Goal: Task Accomplishment & Management: Use online tool/utility

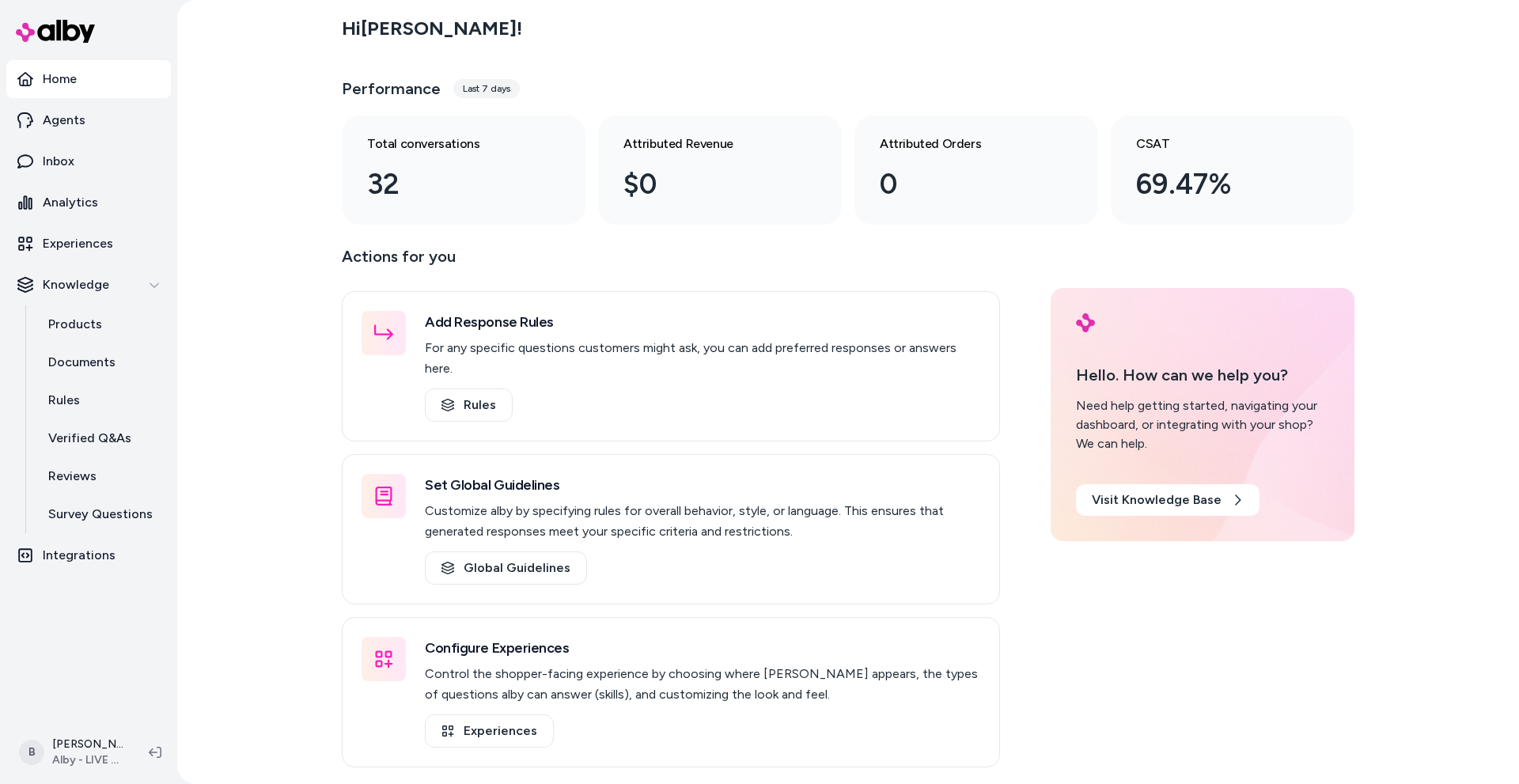
click at [186, 684] on div "Hi [PERSON_NAME] ! Performance Last 7 days Total conversations 32 Attributed Re…" at bounding box center [848, 392] width 1342 height 784
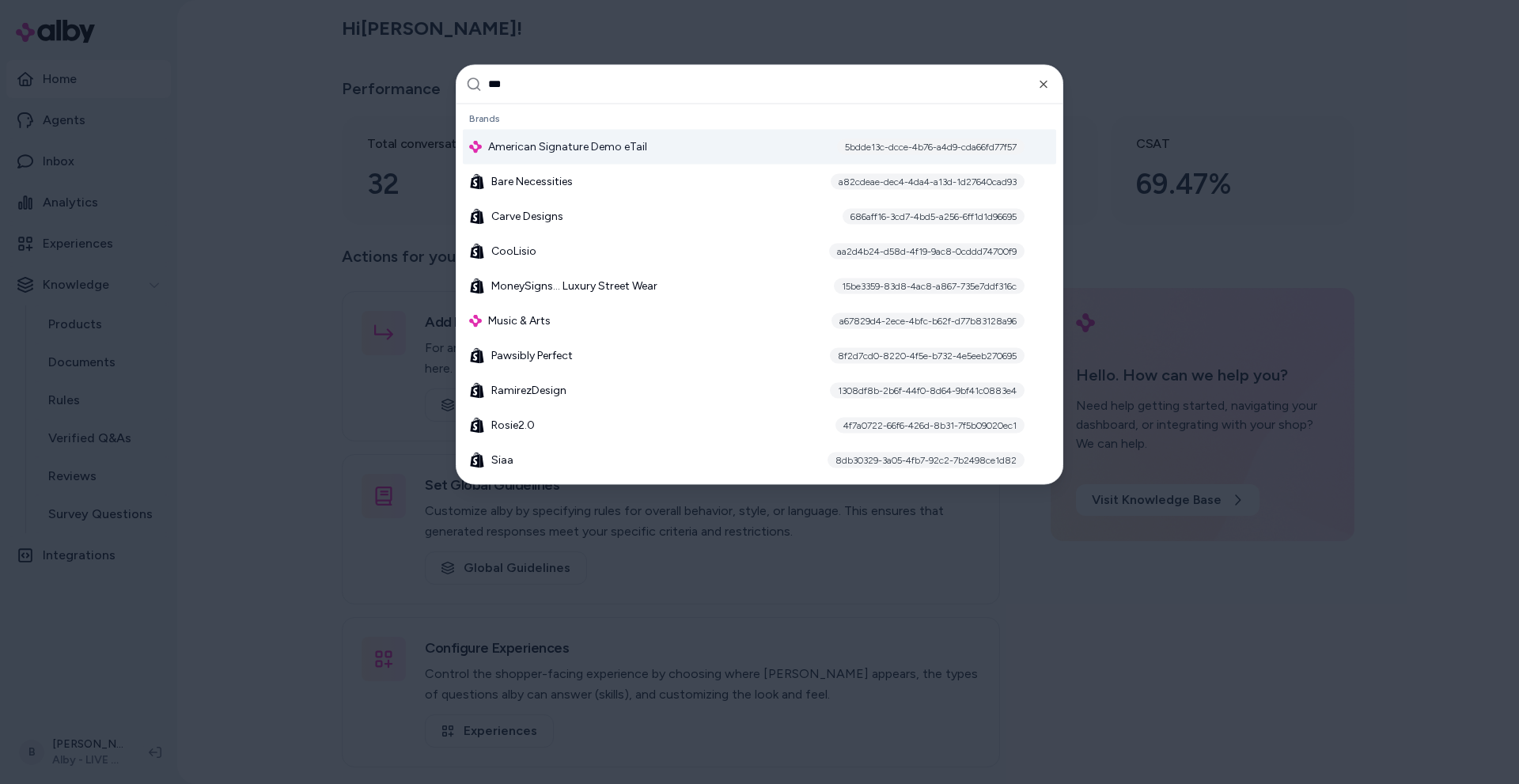
type input "****"
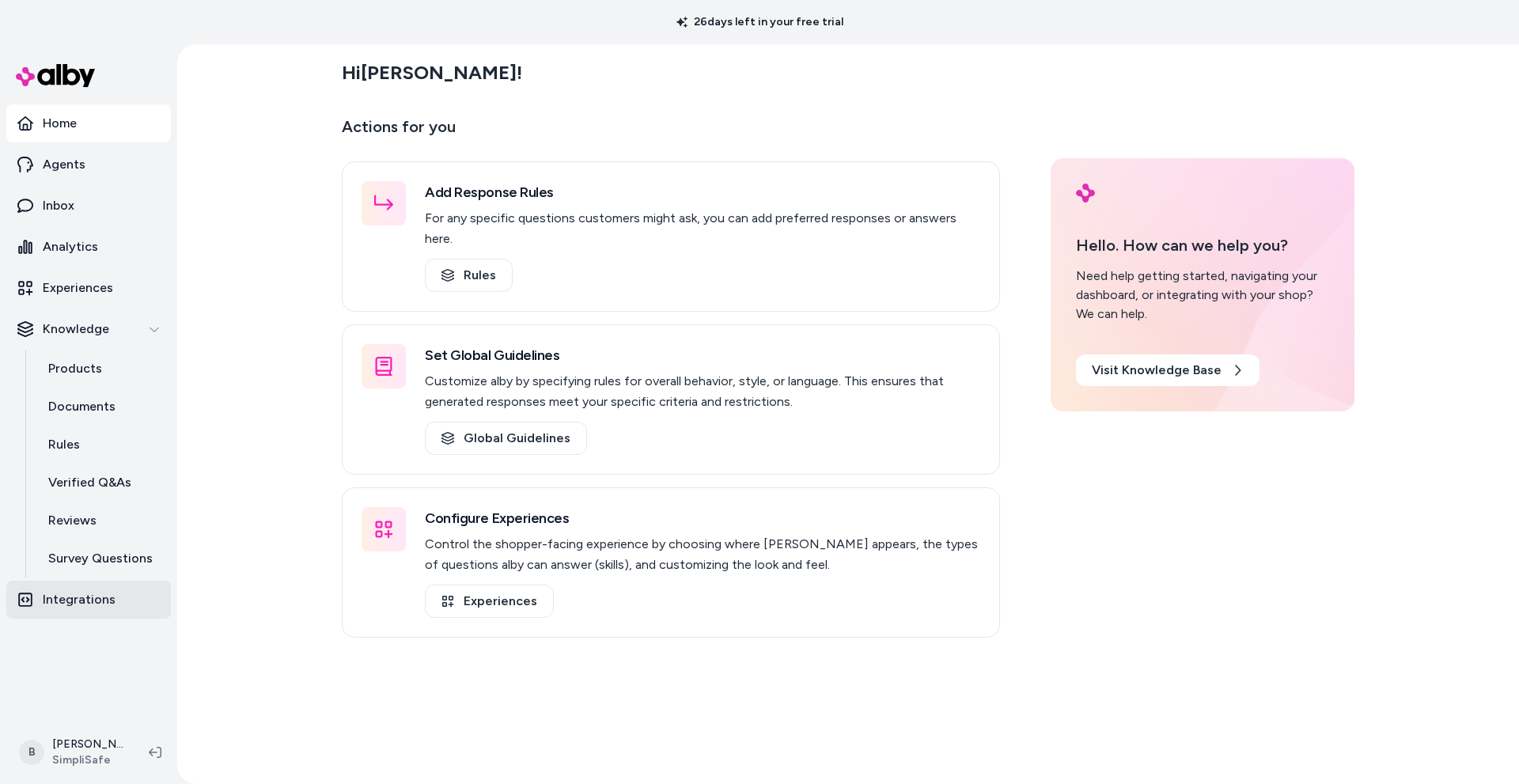
click at [87, 607] on p "Integrations" at bounding box center [79, 599] width 73 height 19
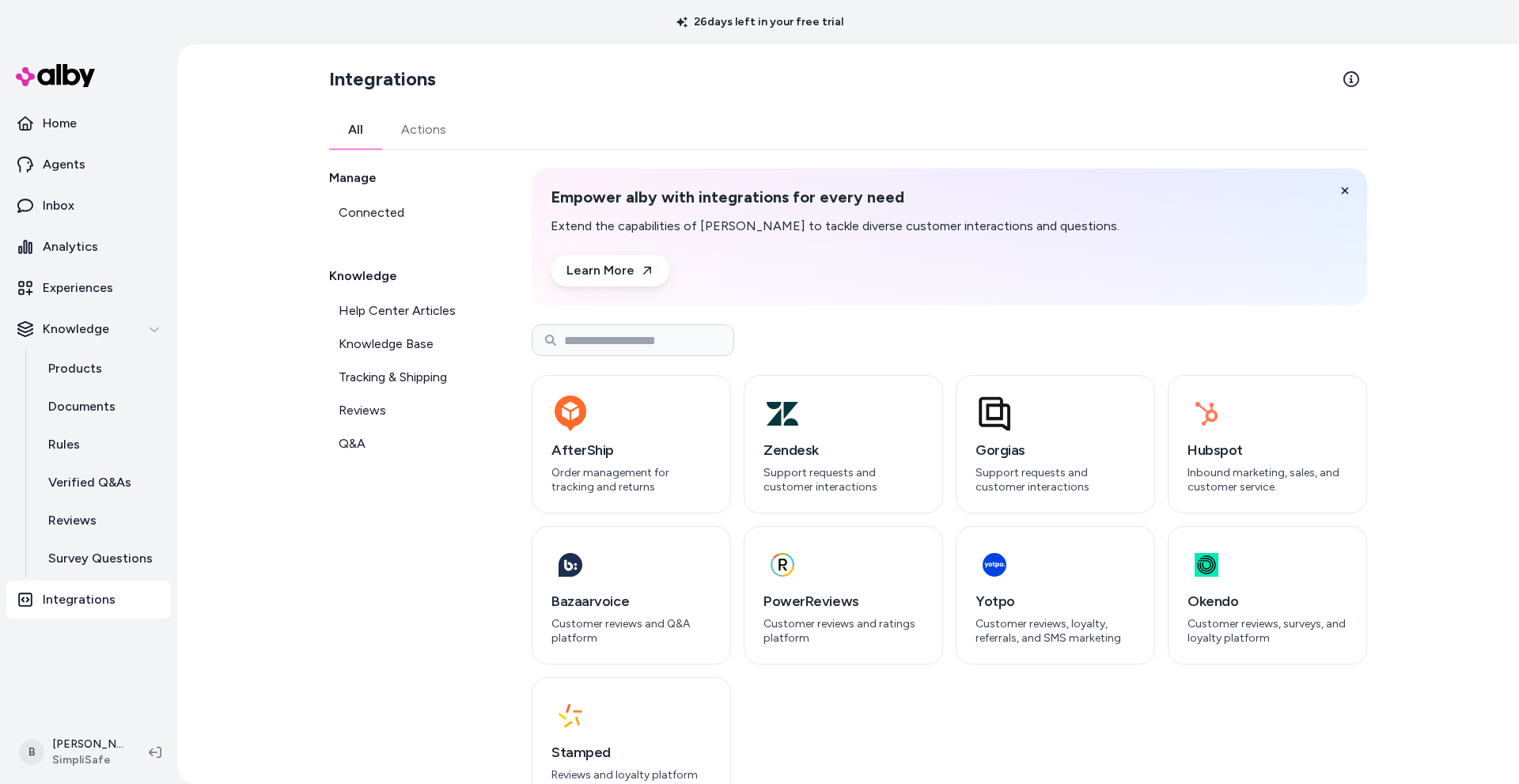
click at [431, 130] on link "Actions" at bounding box center [423, 129] width 83 height 38
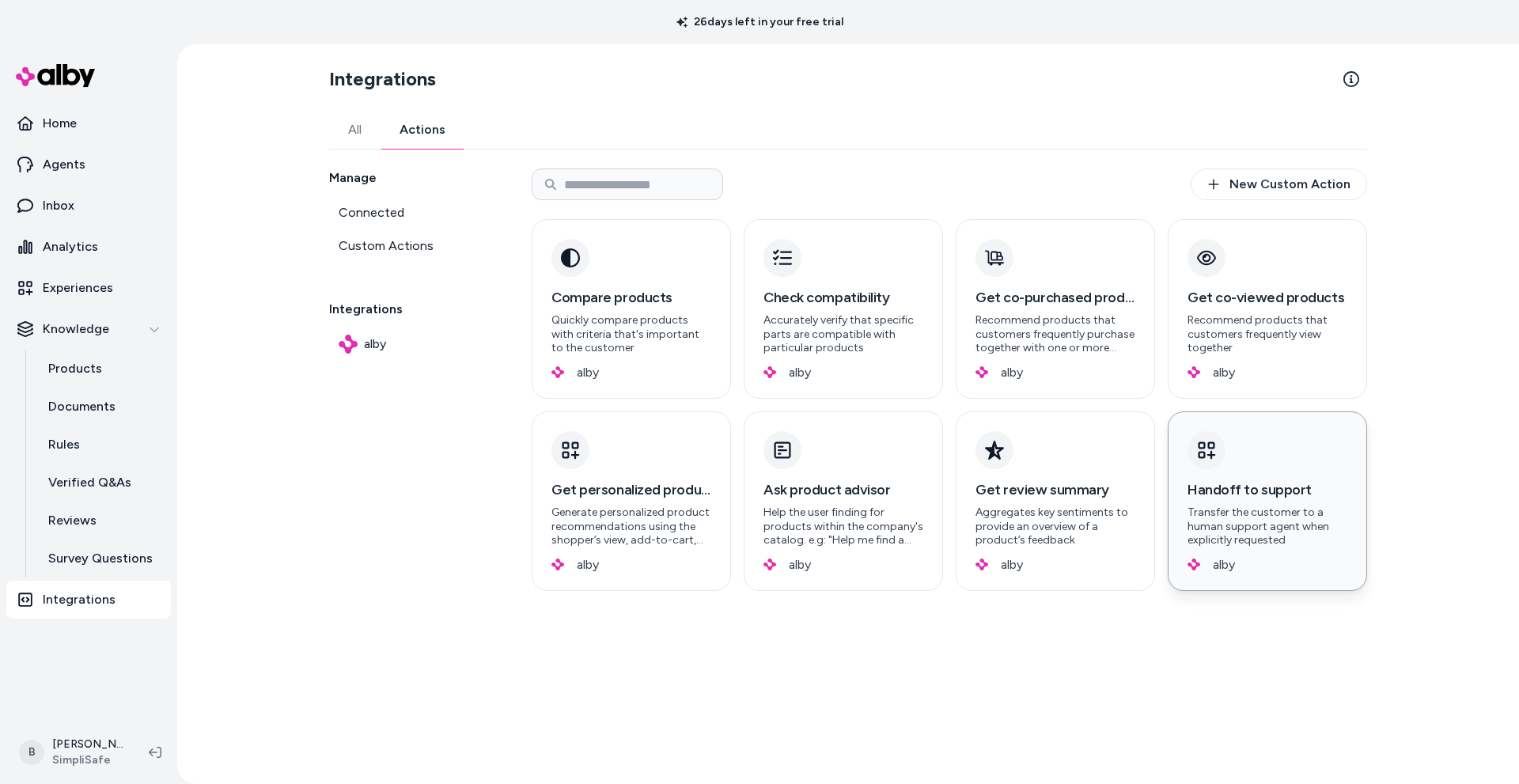
click at [1250, 506] on p "Transfer the customer to a human support agent when explicitly requested" at bounding box center [1267, 526] width 160 height 42
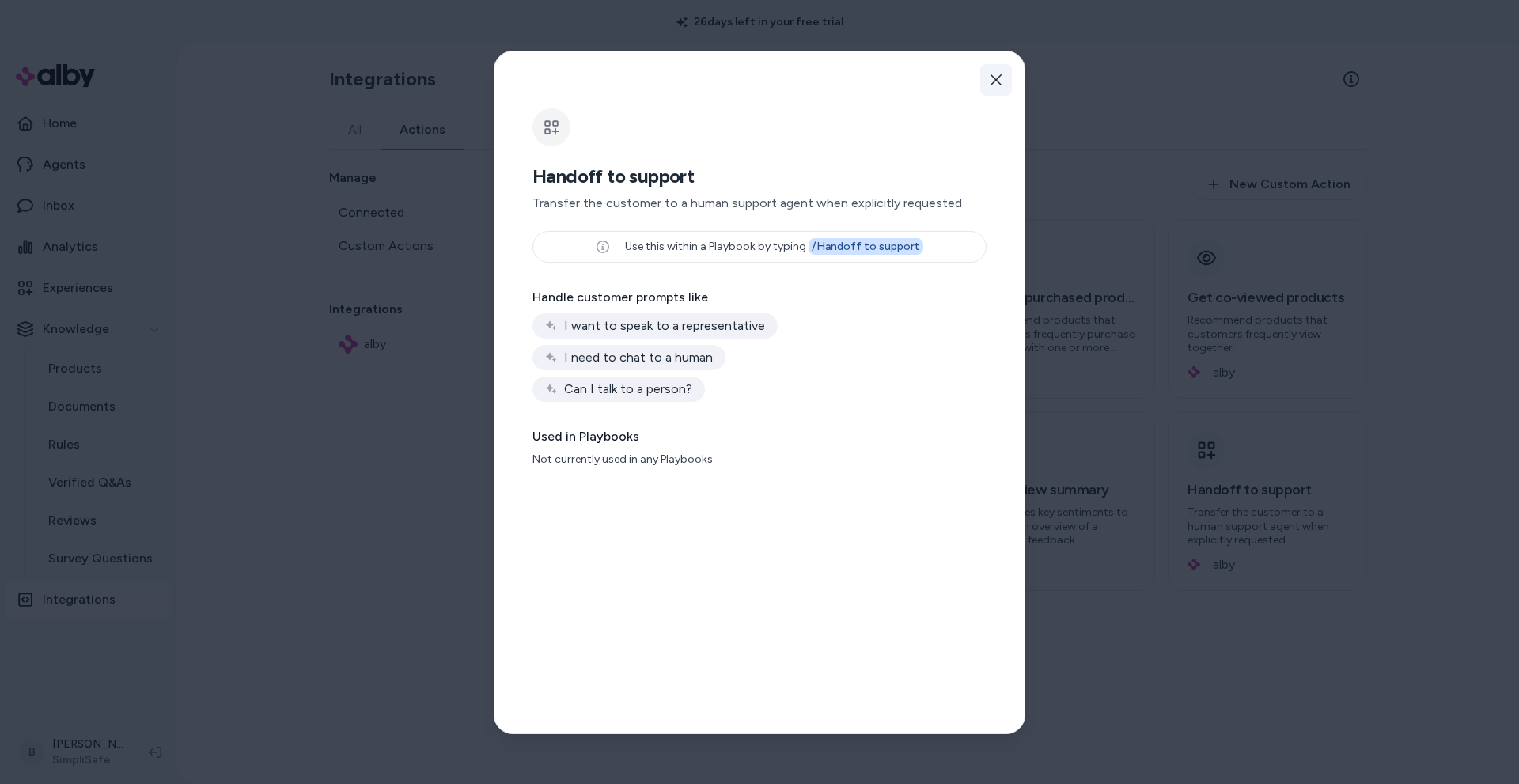
click at [992, 81] on icon "button" at bounding box center [996, 80] width 12 height 12
